Goal: Task Accomplishment & Management: Use online tool/utility

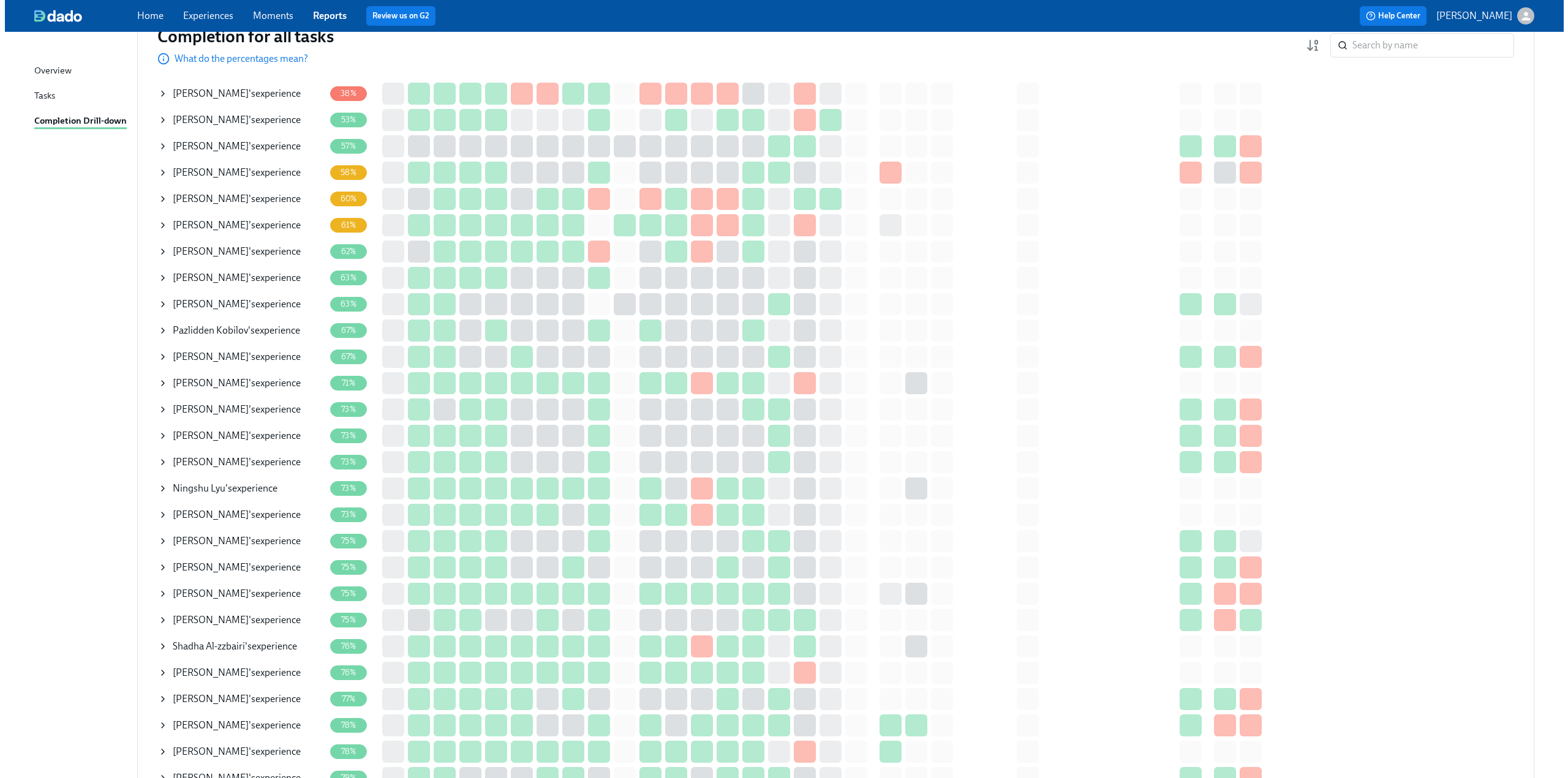
scroll to position [122, 0]
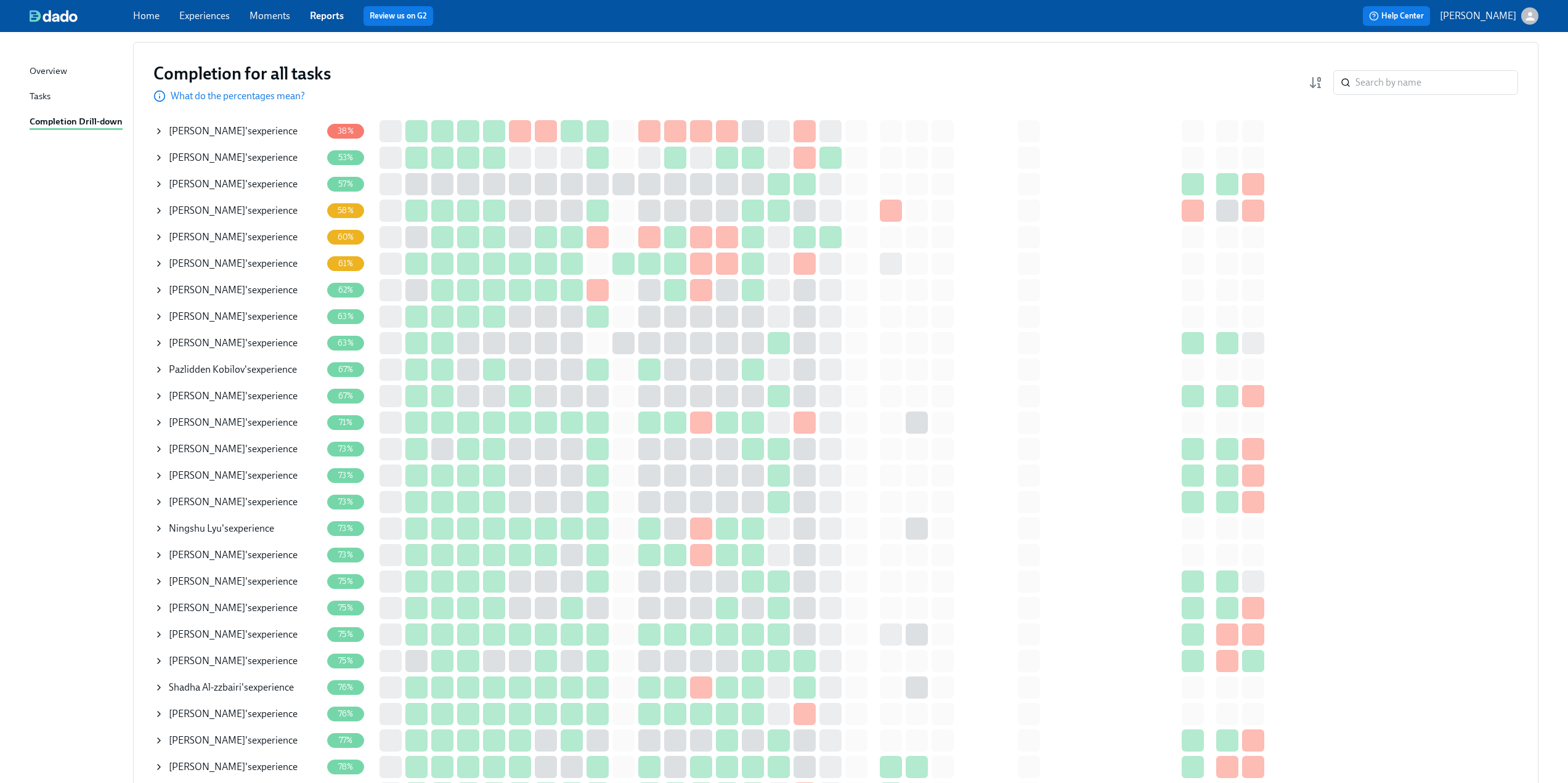
click at [158, 294] on icon at bounding box center [158, 291] width 10 height 10
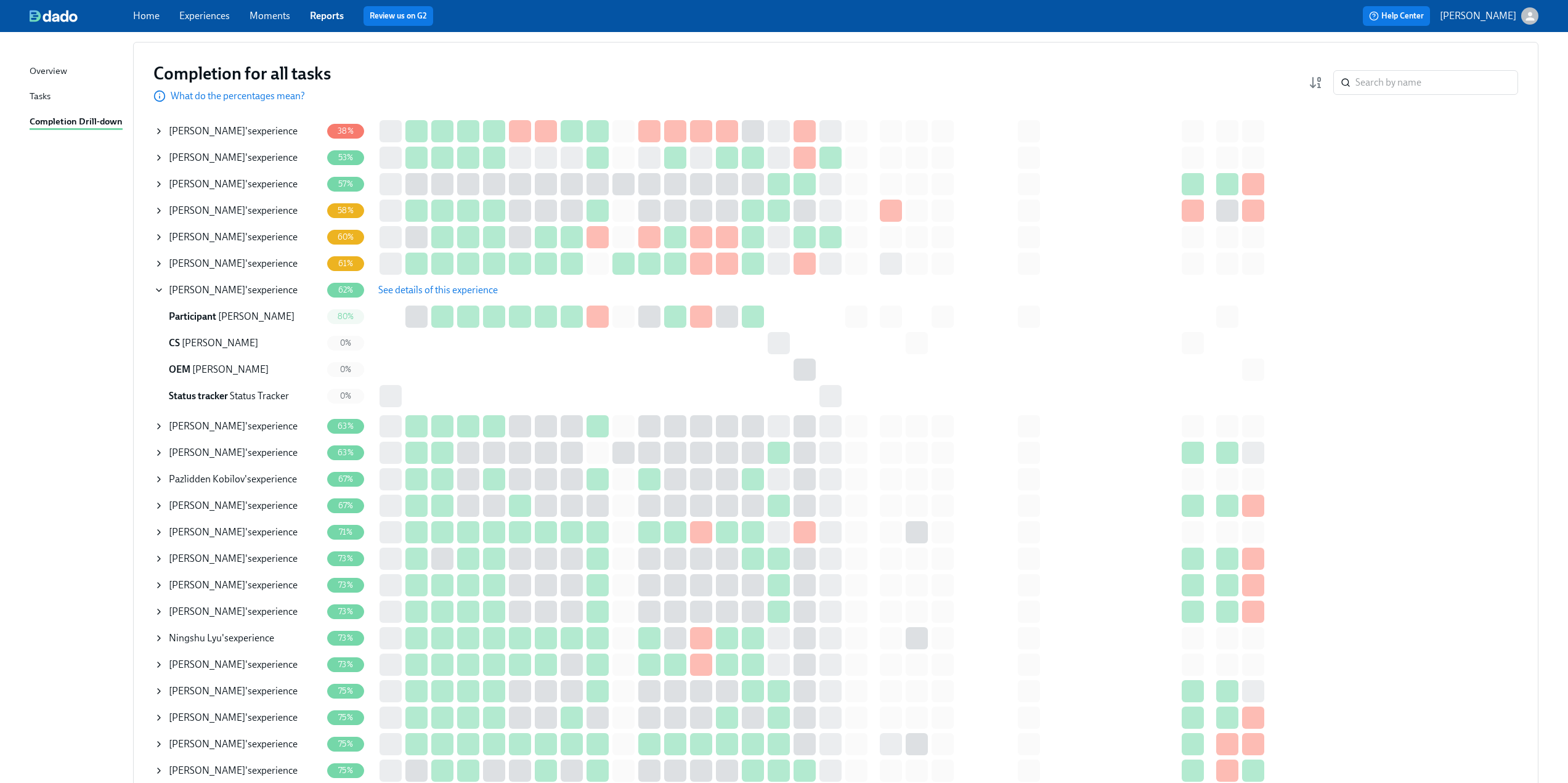
click at [454, 287] on span "See details of this experience" at bounding box center [438, 290] width 120 height 12
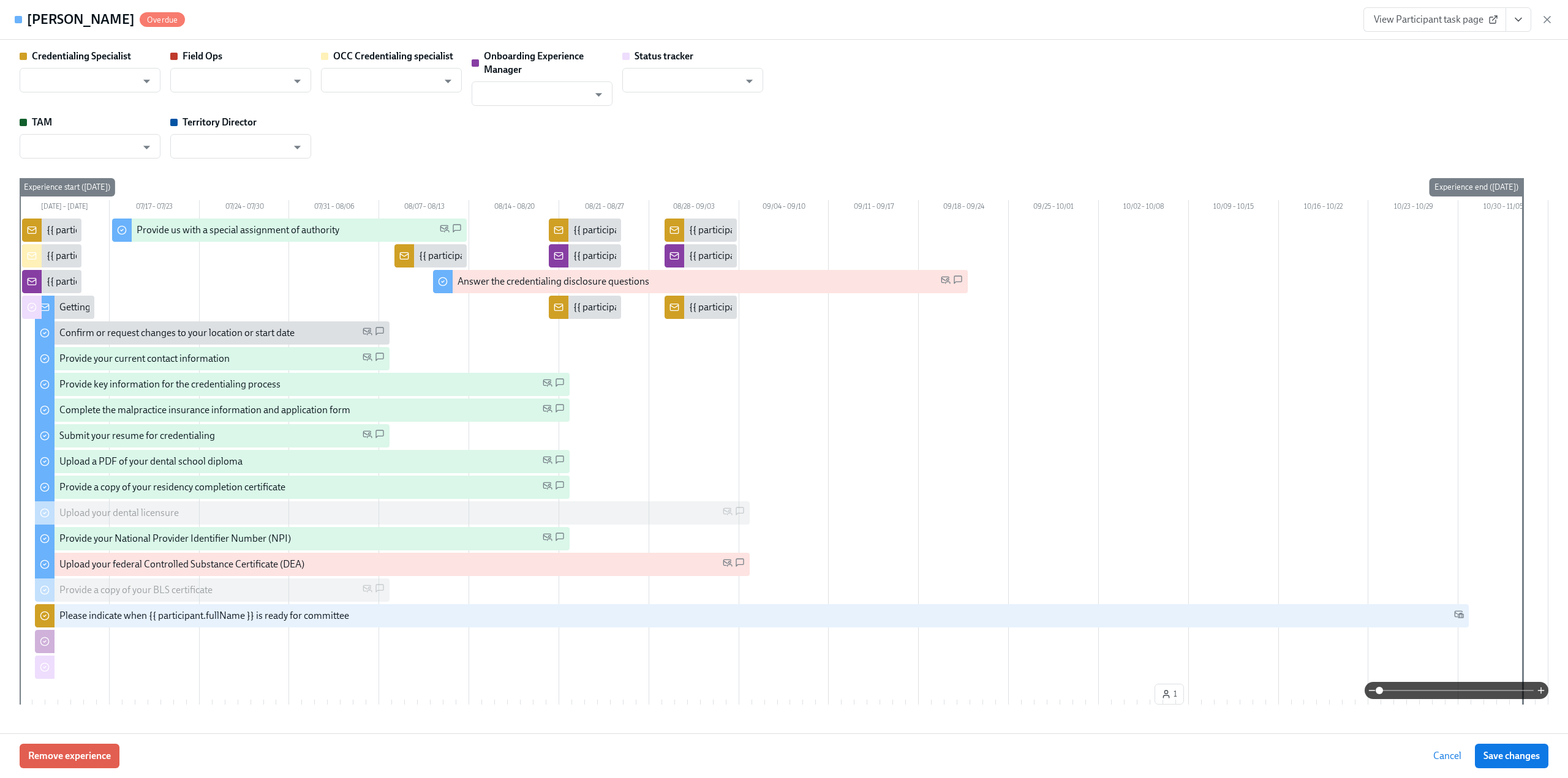
type input "[PERSON_NAME]"
type input "Status Tracker"
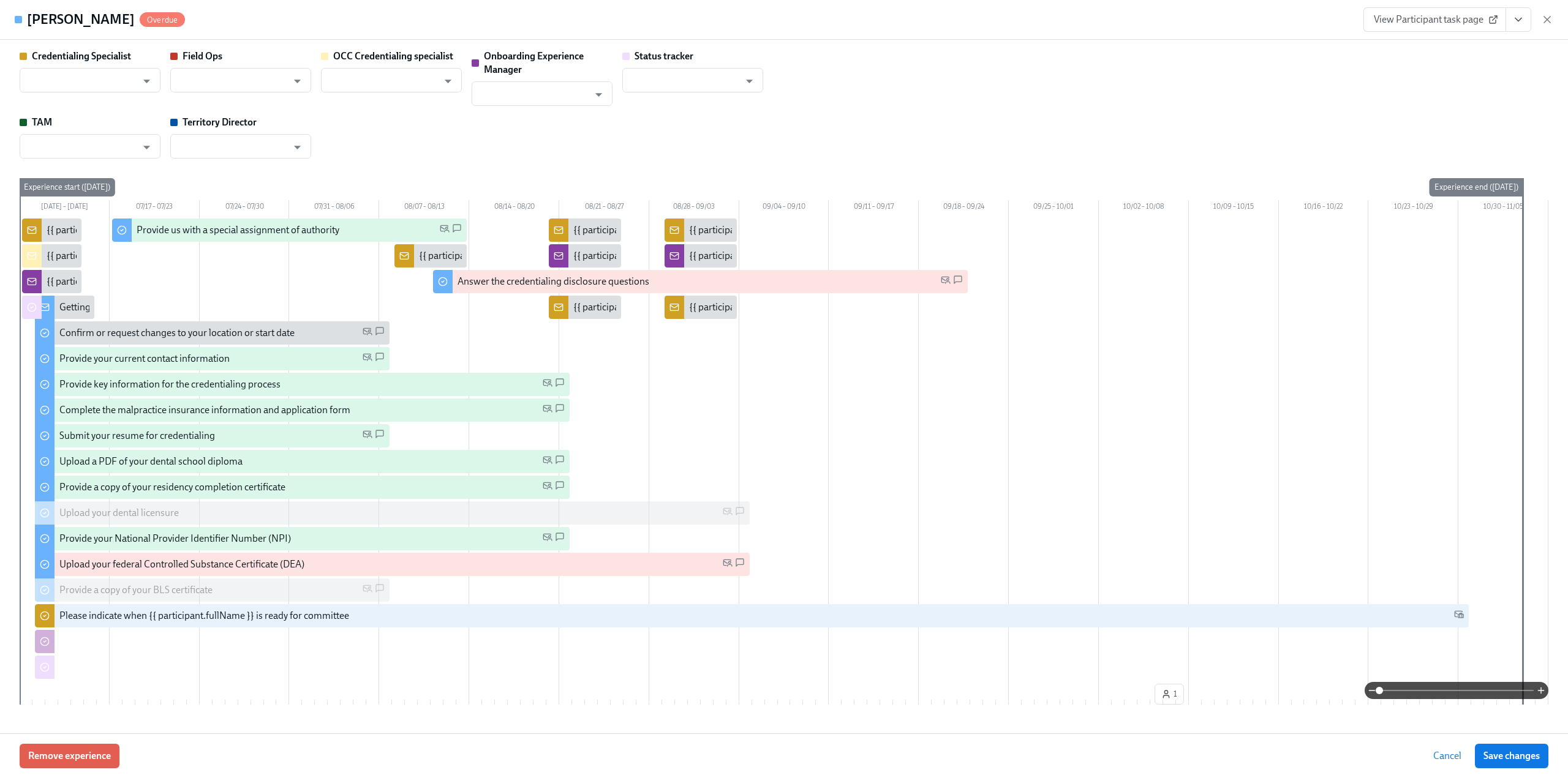
type input "[PERSON_NAME]"
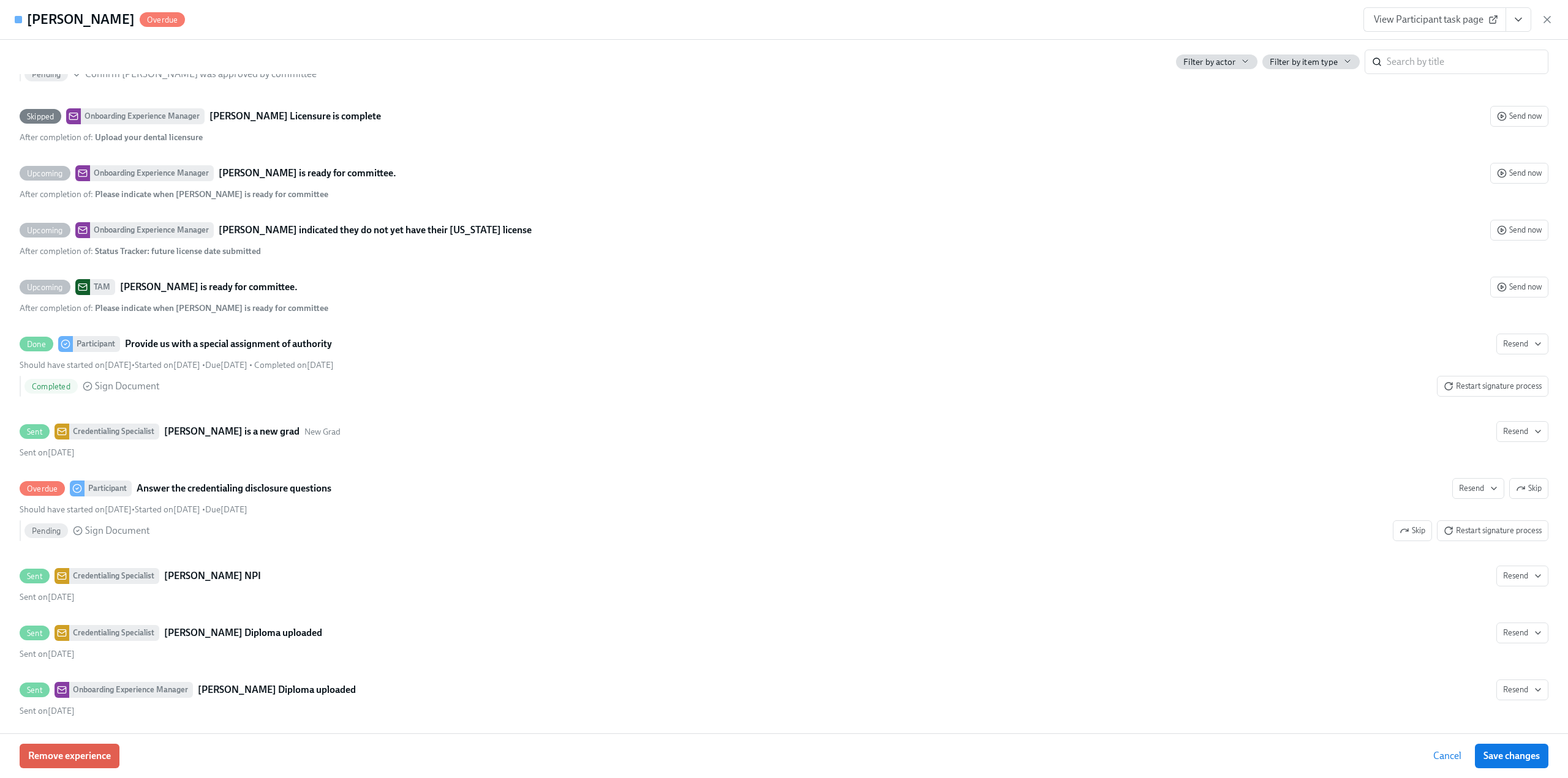
scroll to position [3185, 0]
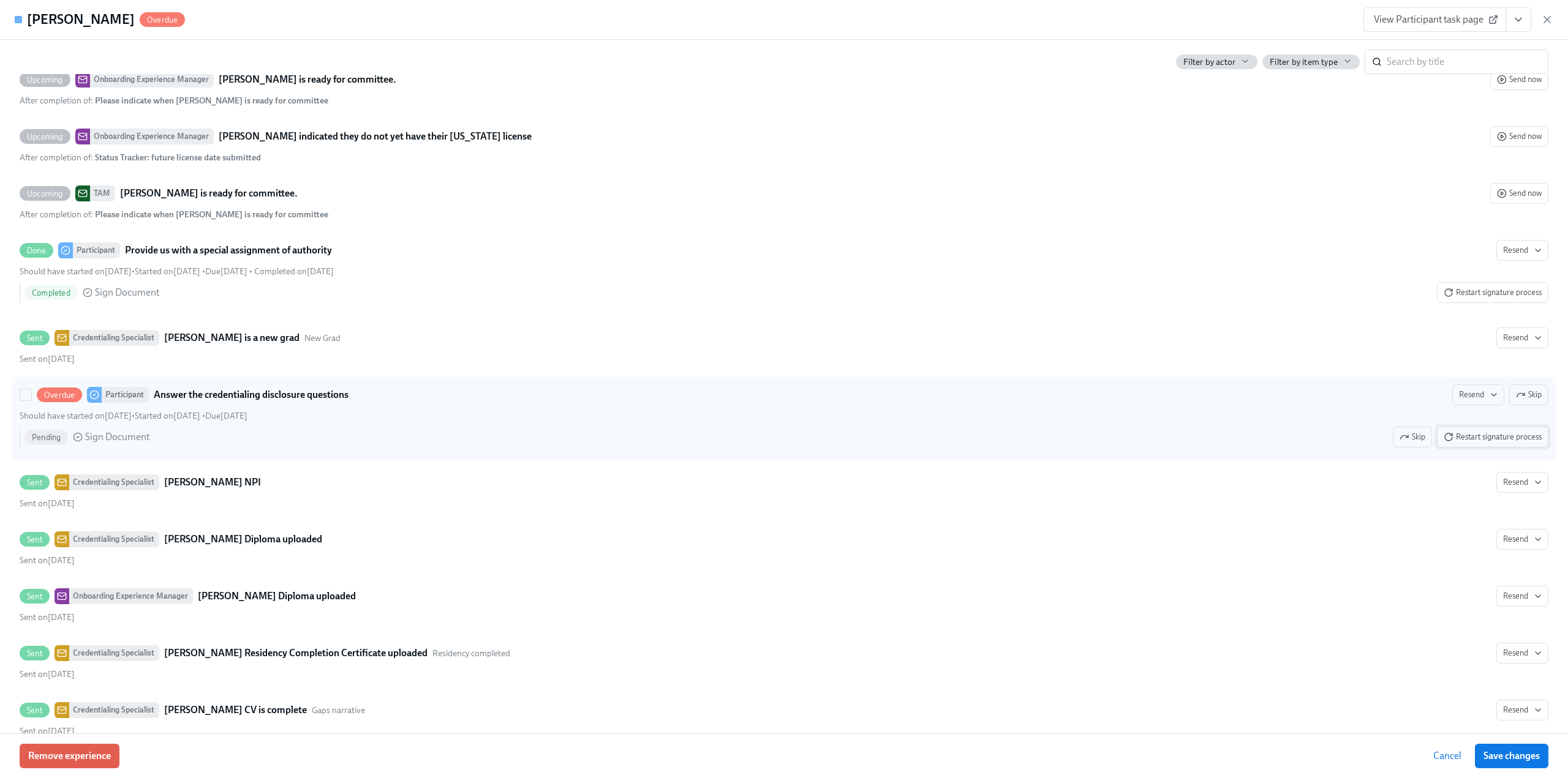
click at [1485, 440] on span "Restart signature process" at bounding box center [1492, 437] width 98 height 12
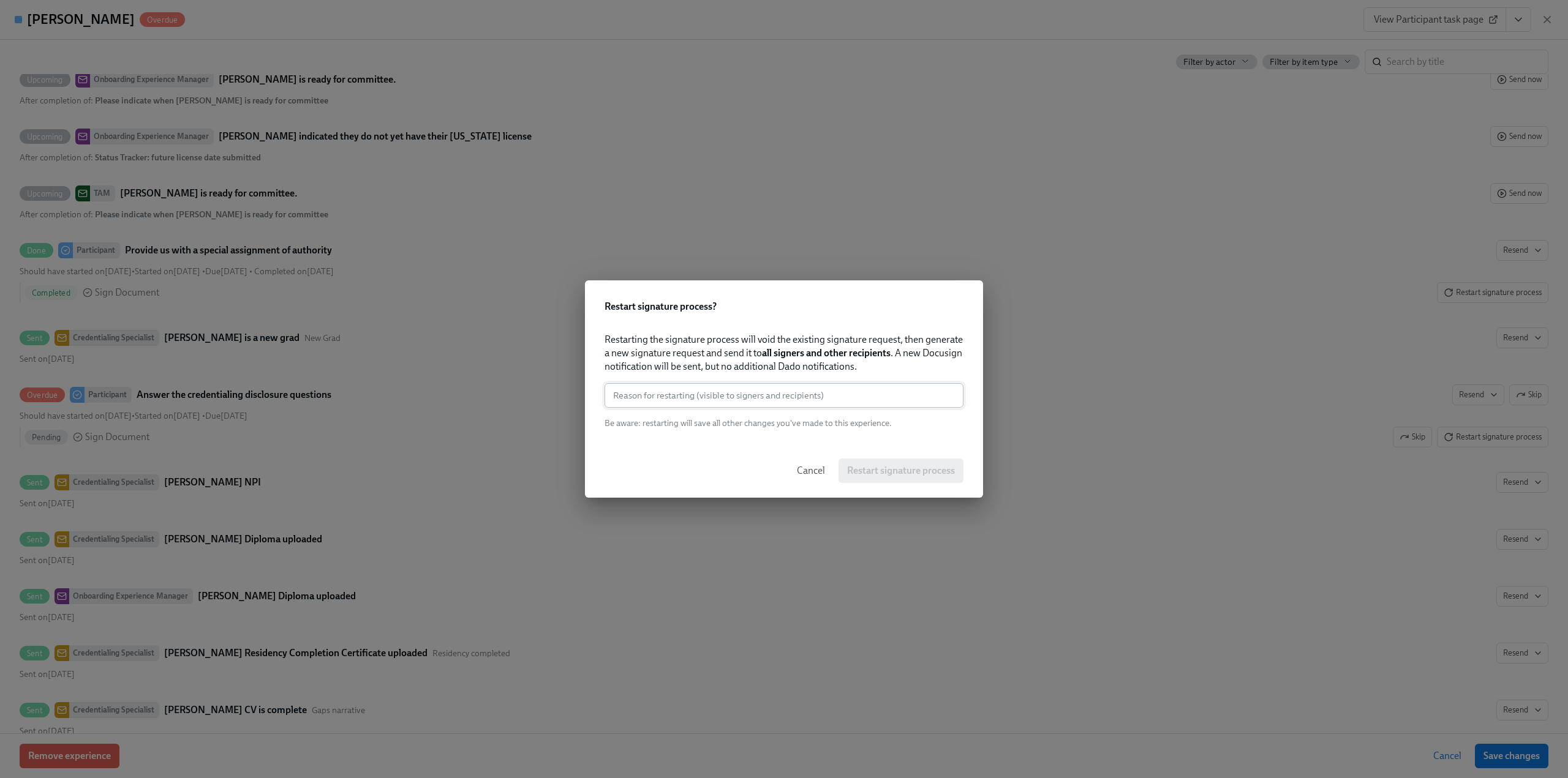
click at [820, 399] on input "text" at bounding box center [784, 395] width 359 height 25
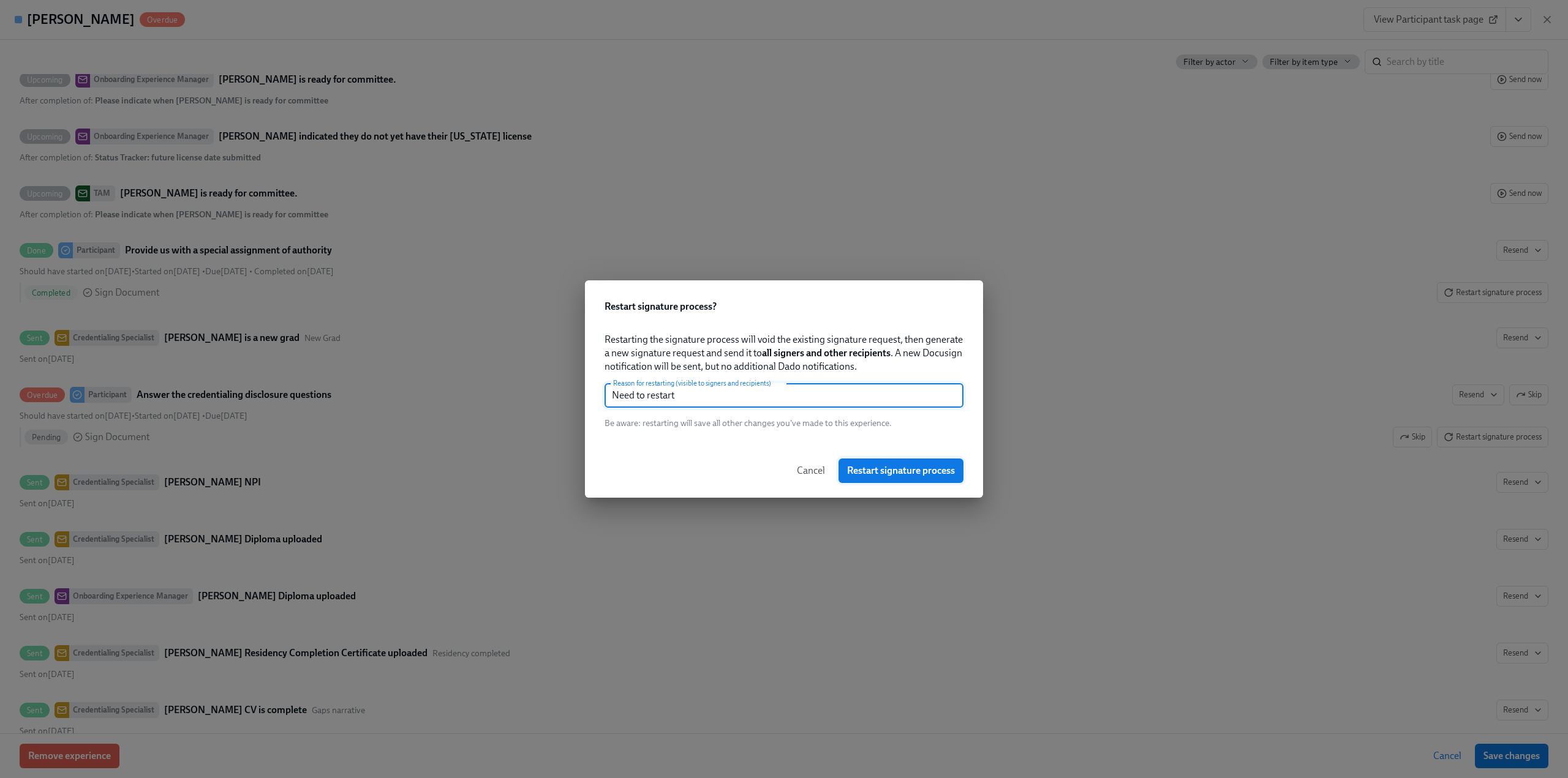
type input "Need to restart"
click at [890, 470] on span "Restart signature process" at bounding box center [900, 470] width 108 height 12
